Goal: Task Accomplishment & Management: Manage account settings

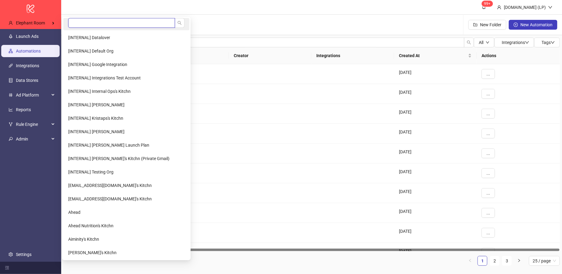
click at [81, 24] on input "search" at bounding box center [121, 23] width 107 height 10
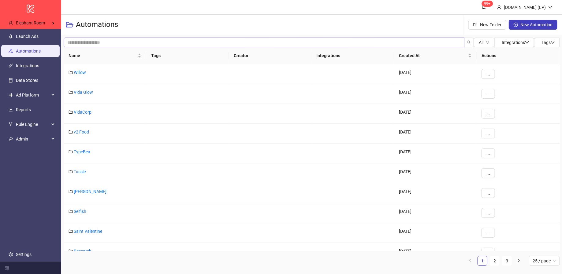
type input "********"
click at [79, 35] on span "JetBack's Kitchn" at bounding box center [83, 37] width 31 height 5
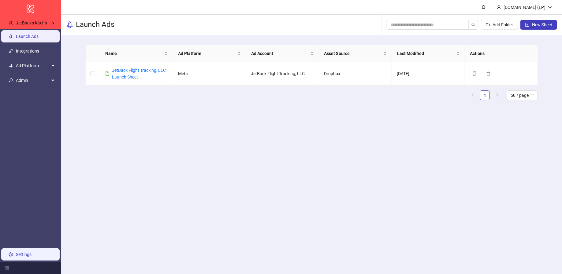
click at [26, 254] on link "Settings" at bounding box center [24, 254] width 16 height 5
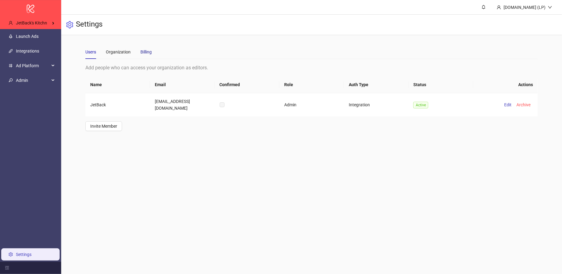
click at [145, 49] on div "Billing" at bounding box center [145, 52] width 11 height 7
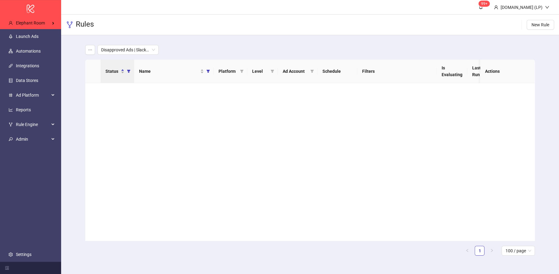
scroll to position [1248, 0]
